Goal: Task Accomplishment & Management: Manage account settings

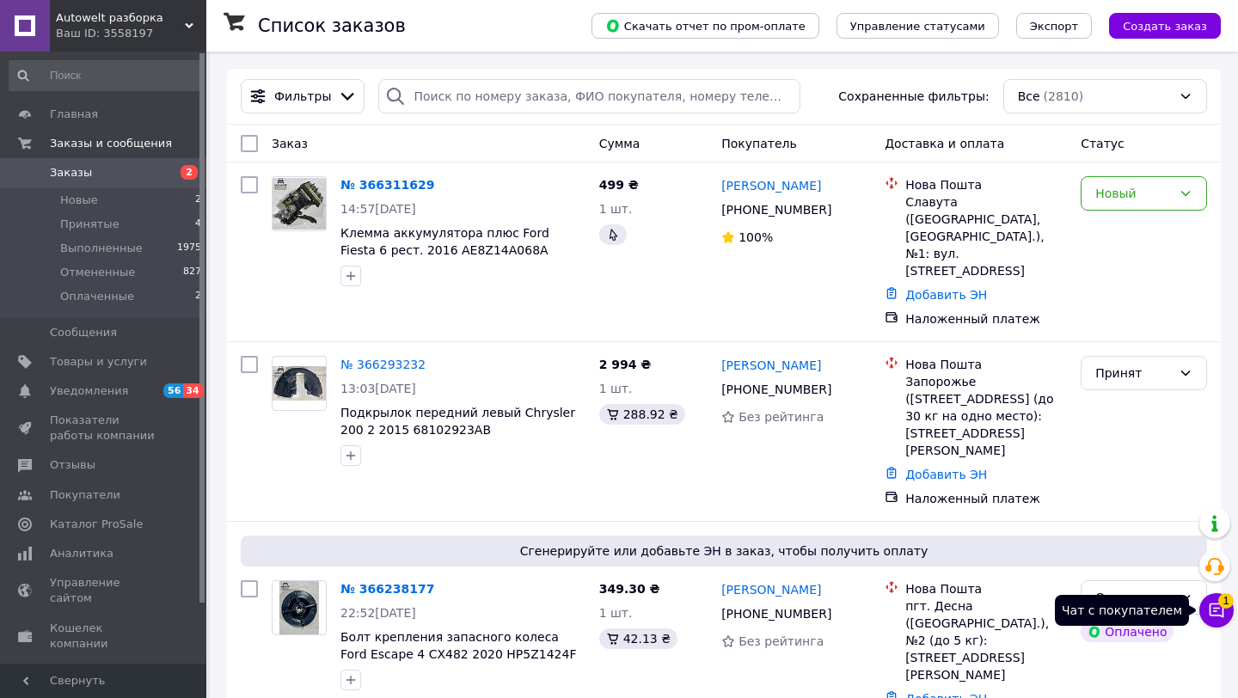
click at [1209, 613] on icon at bounding box center [1216, 610] width 17 height 17
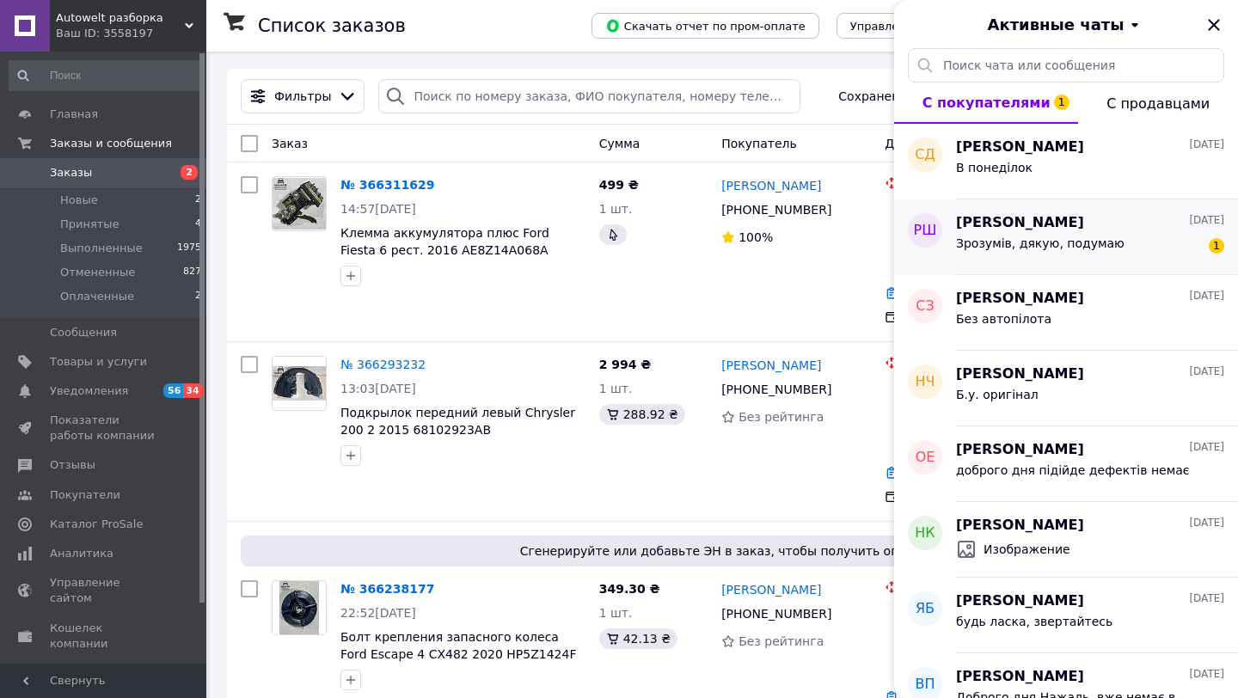
click at [1023, 247] on span "Зрозумів, дякую, подумаю" at bounding box center [1040, 243] width 169 height 14
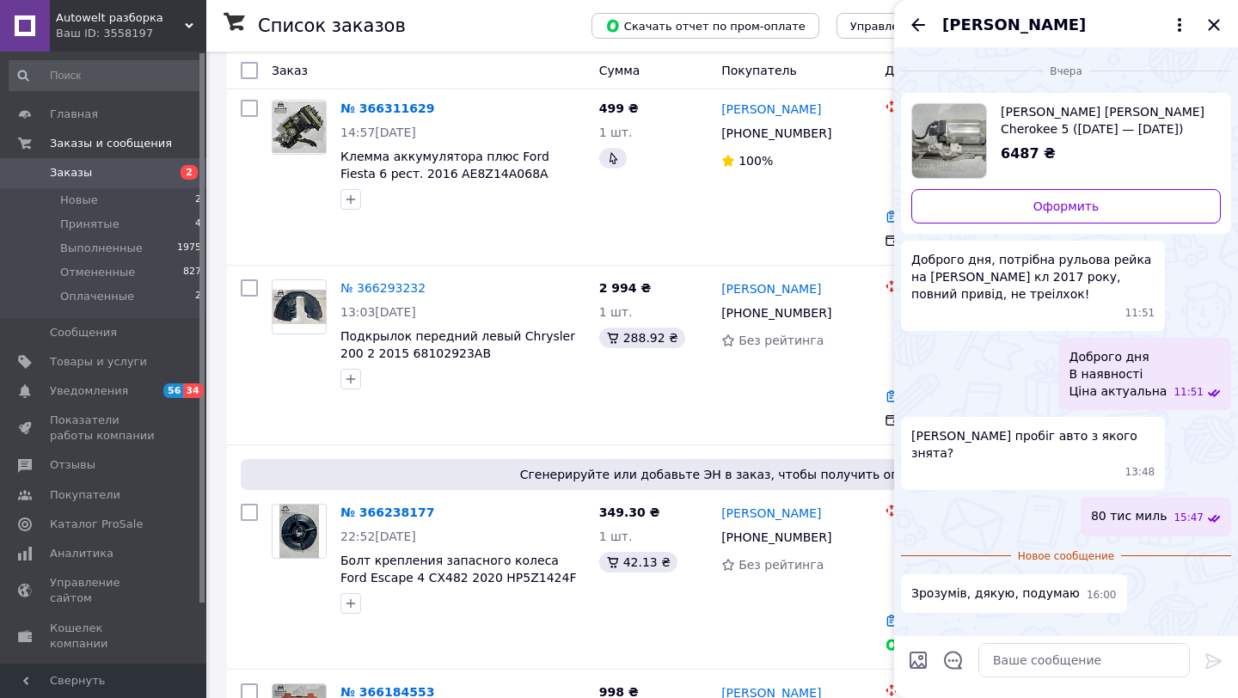
scroll to position [104, 0]
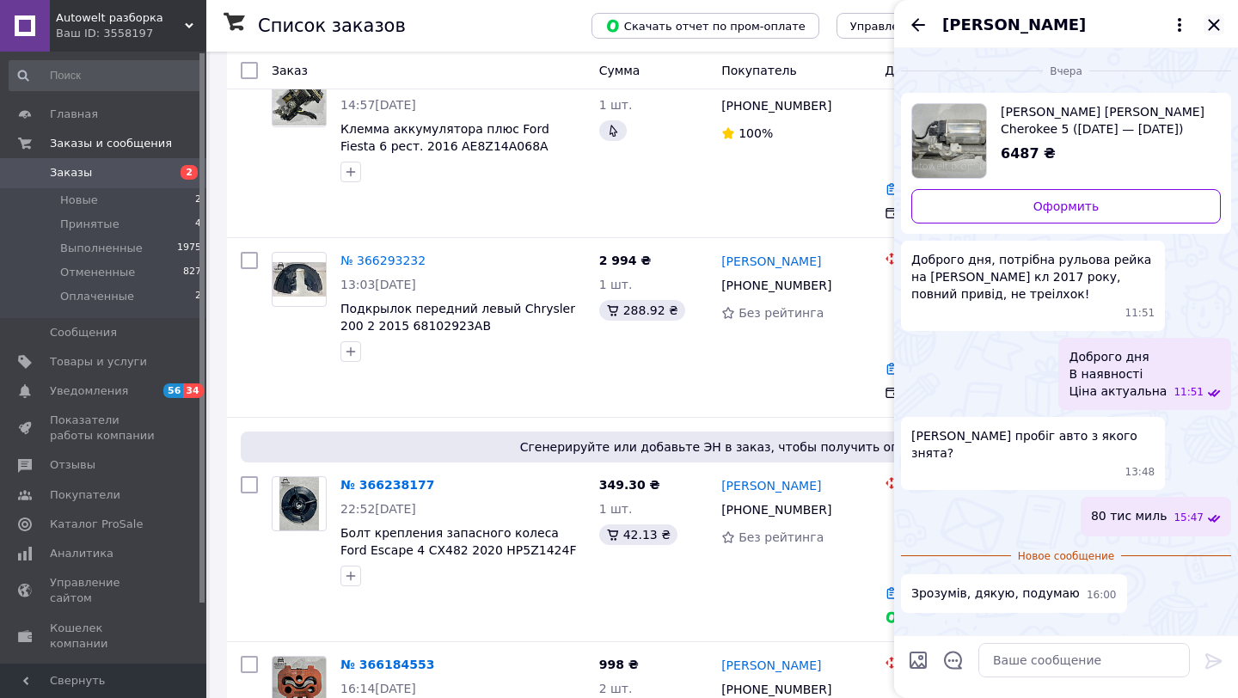
click at [1213, 25] on icon "Закрыть" at bounding box center [1213, 24] width 11 height 11
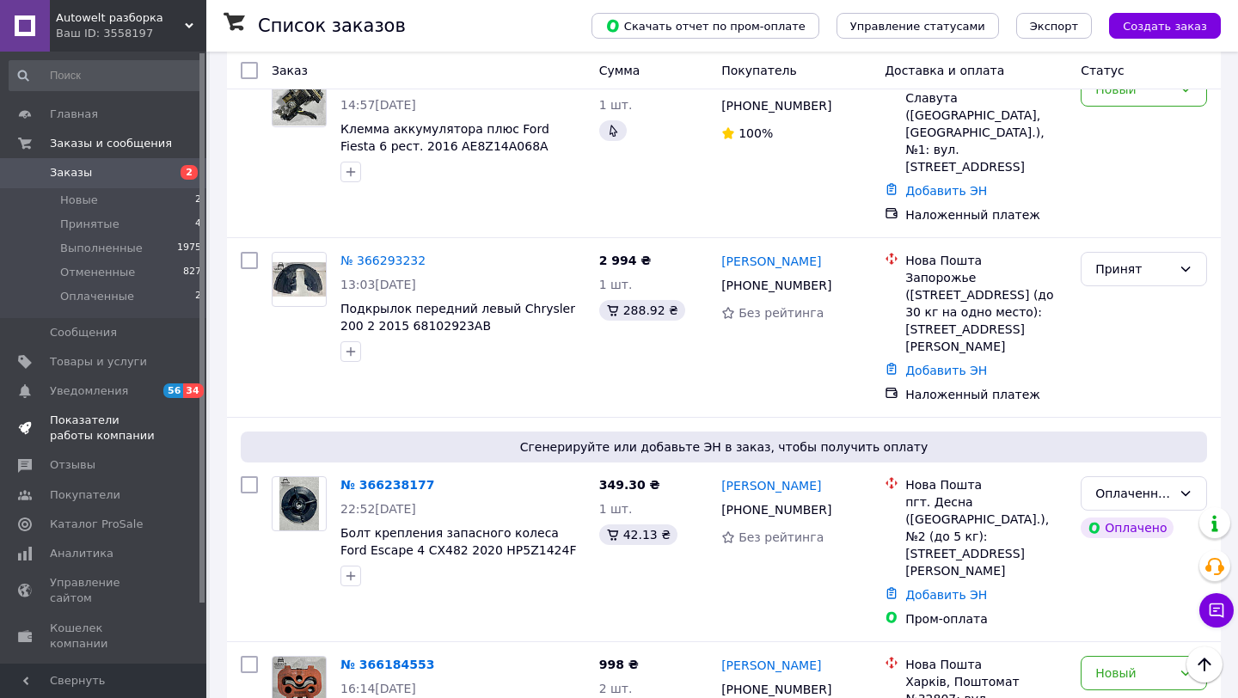
click at [100, 431] on span "Показатели работы компании" at bounding box center [104, 428] width 109 height 31
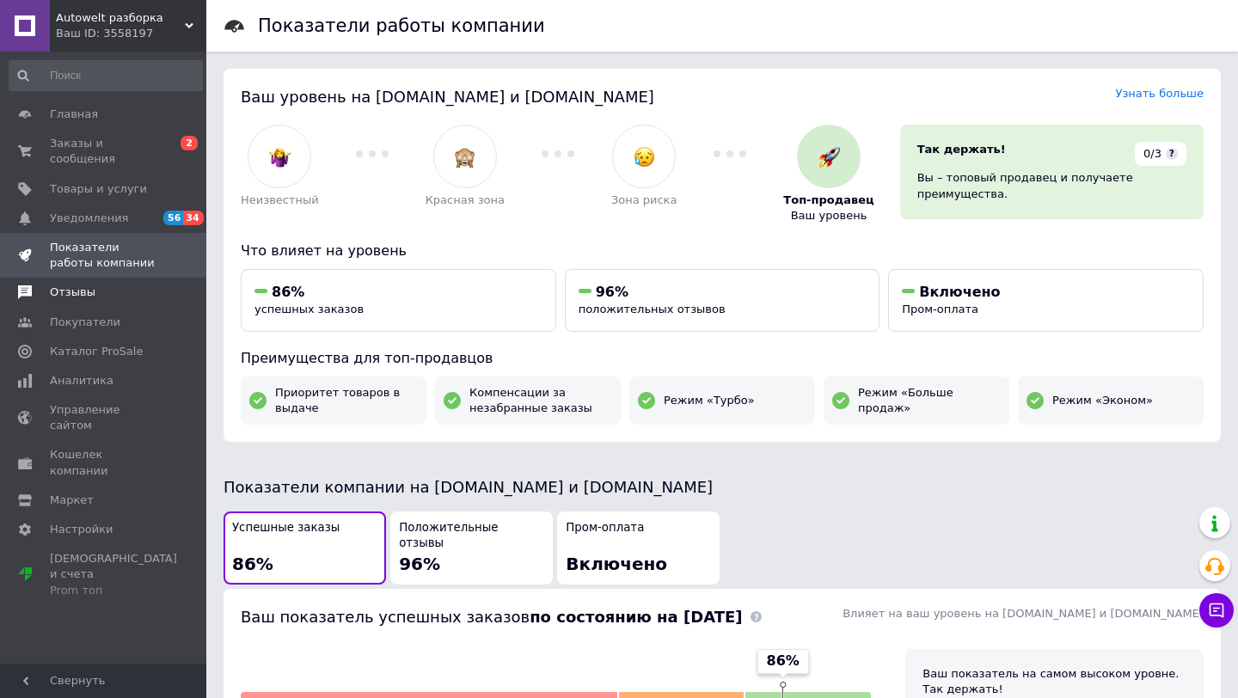
click at [89, 297] on span "Отзывы" at bounding box center [73, 292] width 46 height 15
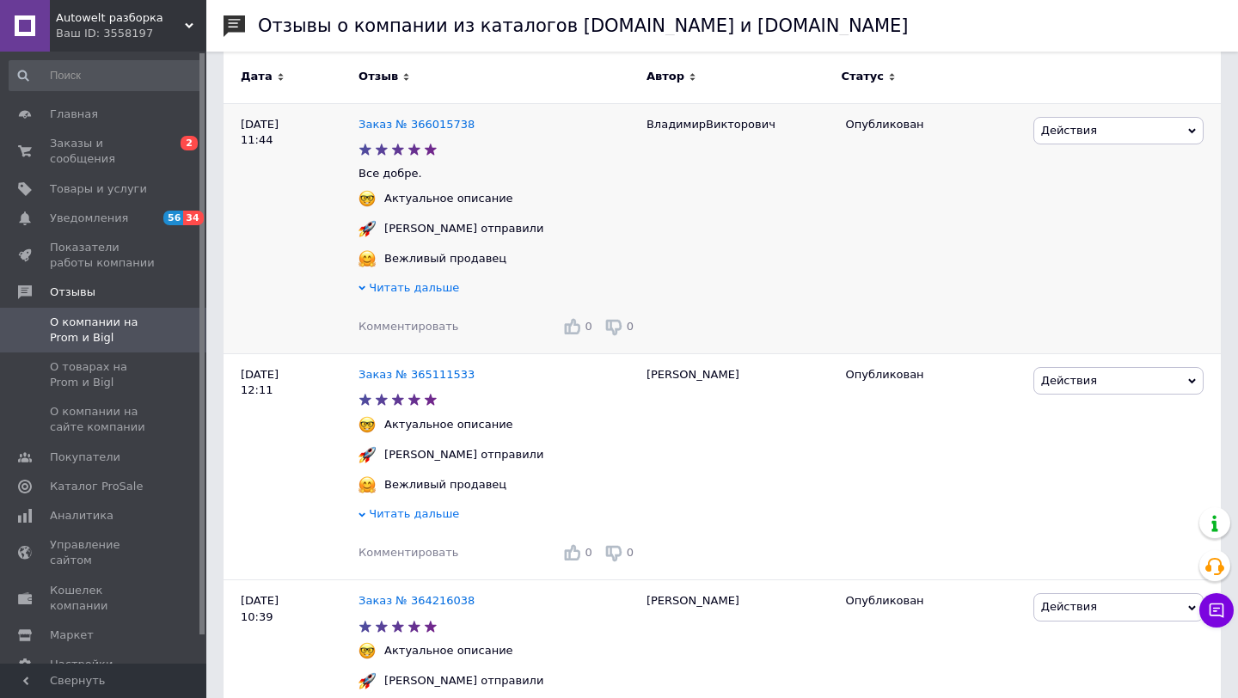
scroll to position [268, 0]
click at [378, 293] on span "Читать дальше" at bounding box center [414, 286] width 90 height 13
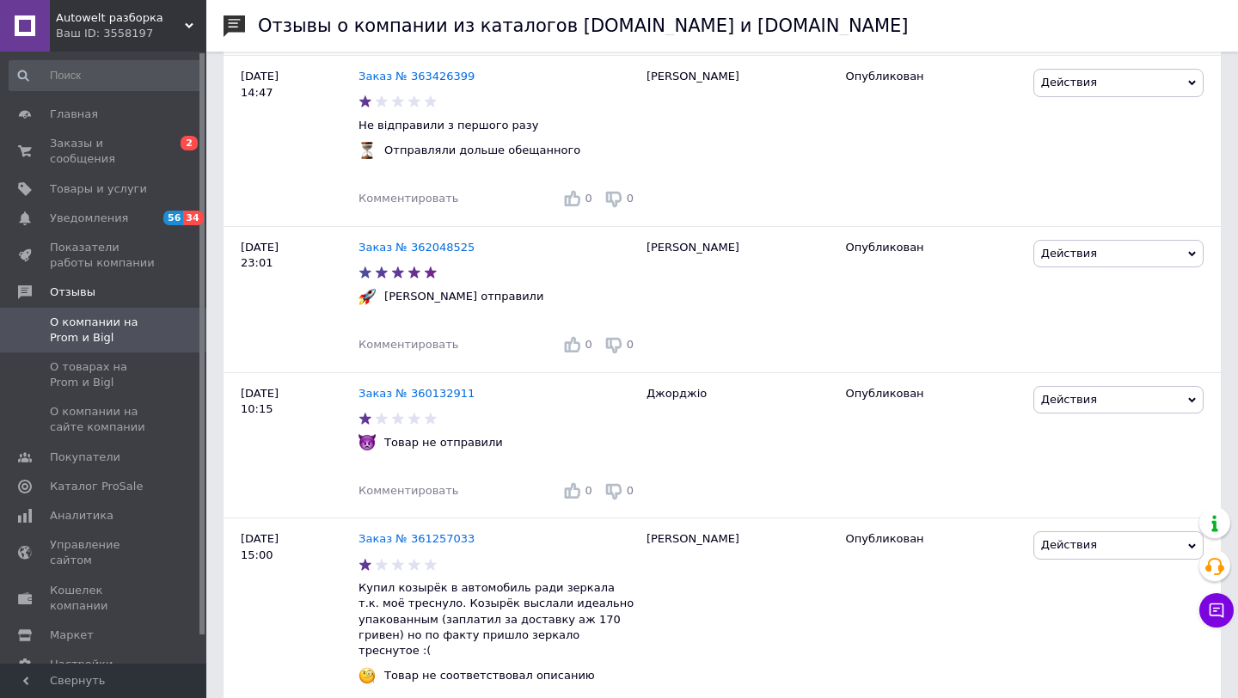
scroll to position [1302, 0]
